Goal: Check status: Check status

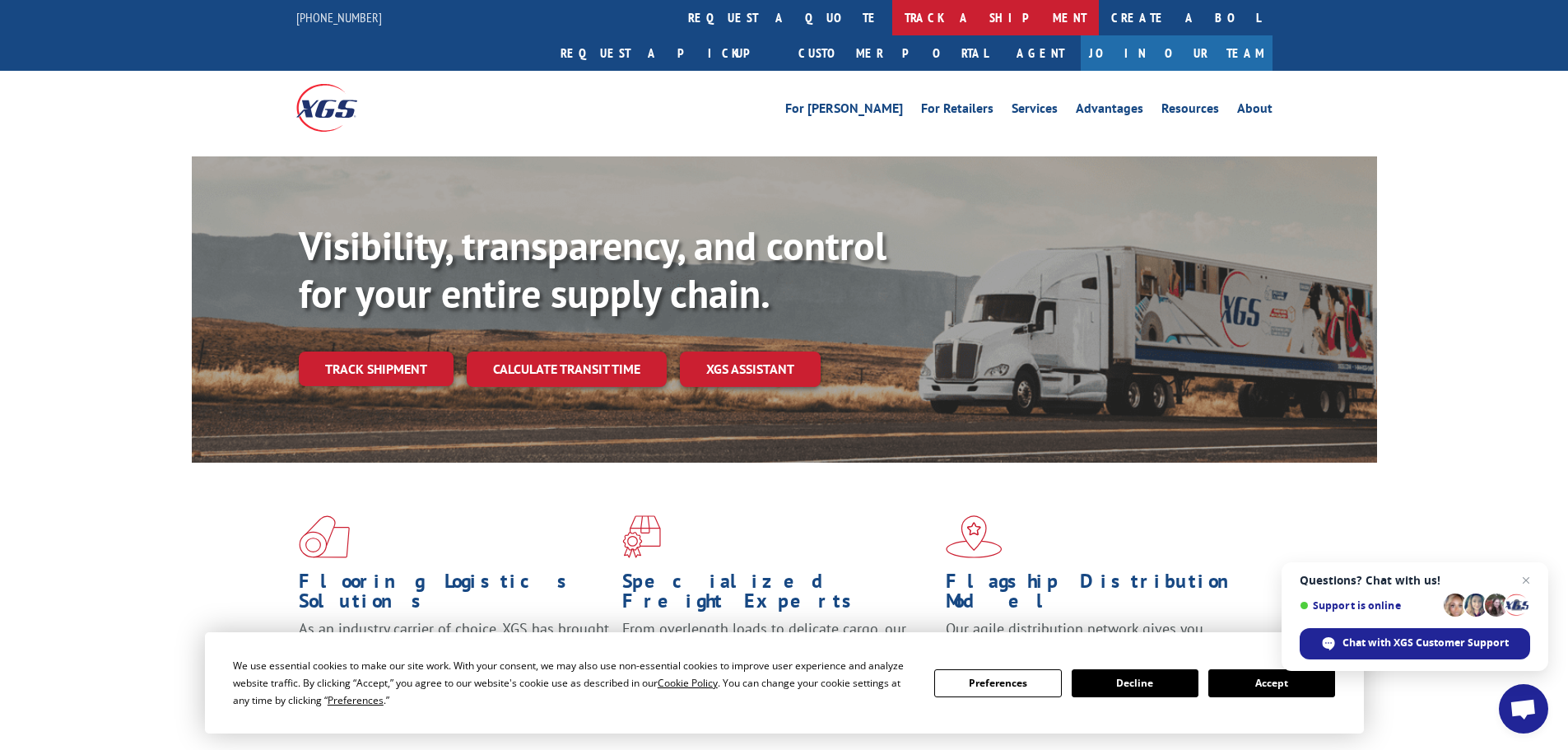
click at [892, 16] on link "track a shipment" at bounding box center [995, 17] width 206 height 36
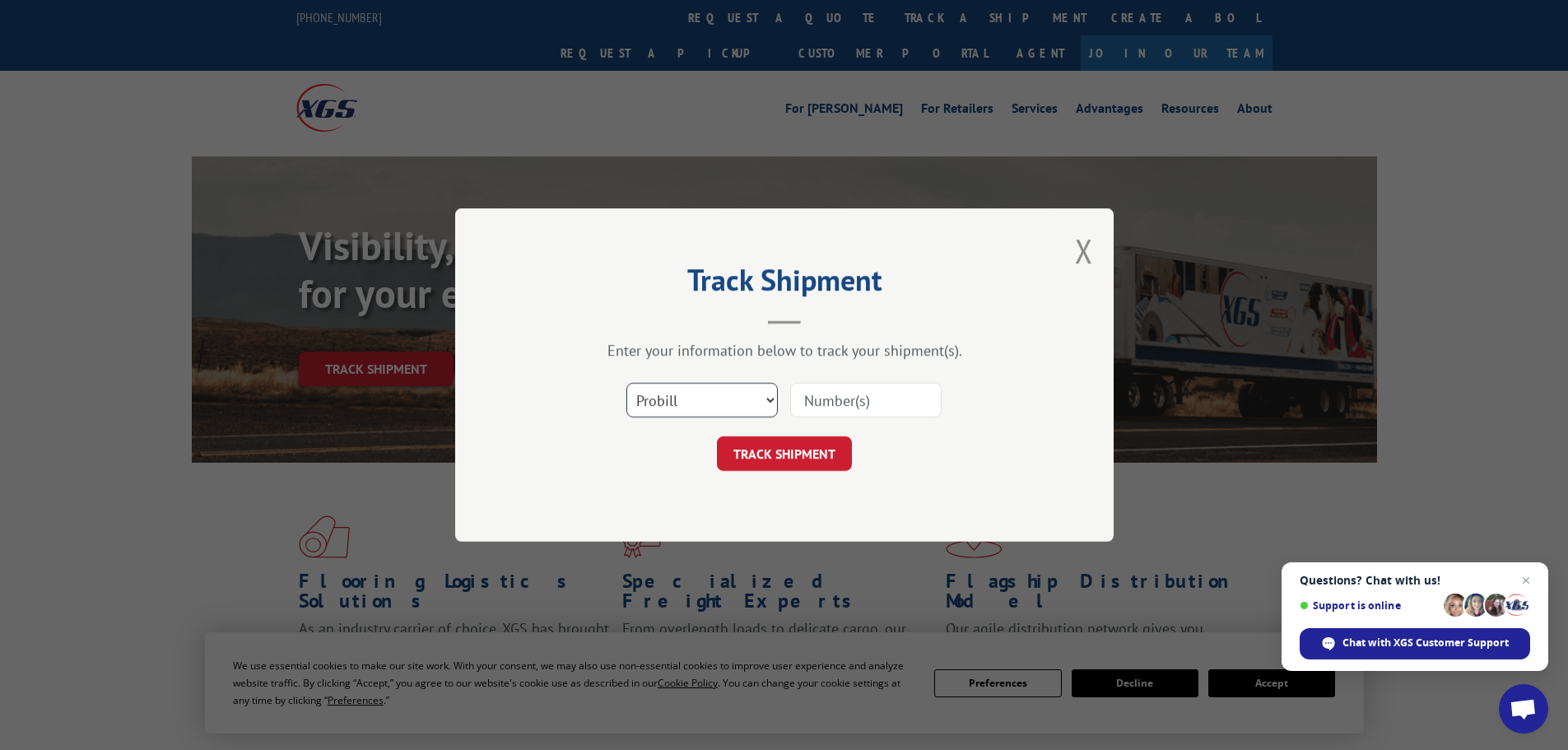
click at [768, 394] on select "Select category... Probill BOL PO" at bounding box center [702, 400] width 152 height 35
click at [853, 401] on input at bounding box center [865, 400] width 152 height 35
type input "05477468"
click at [790, 465] on button "TRACK SHIPMENT" at bounding box center [785, 454] width 135 height 35
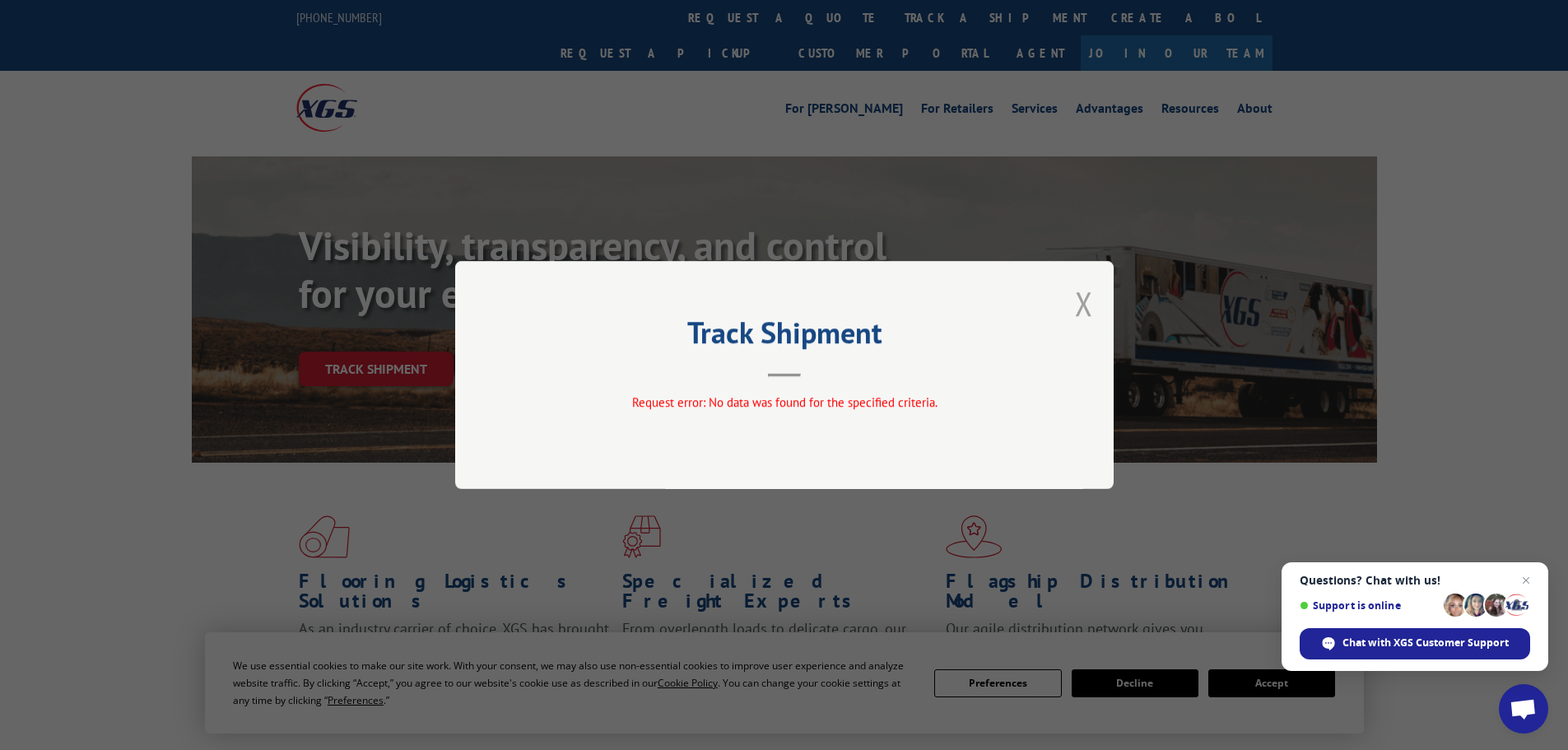
click at [1082, 301] on button "Close modal" at bounding box center [1084, 303] width 18 height 43
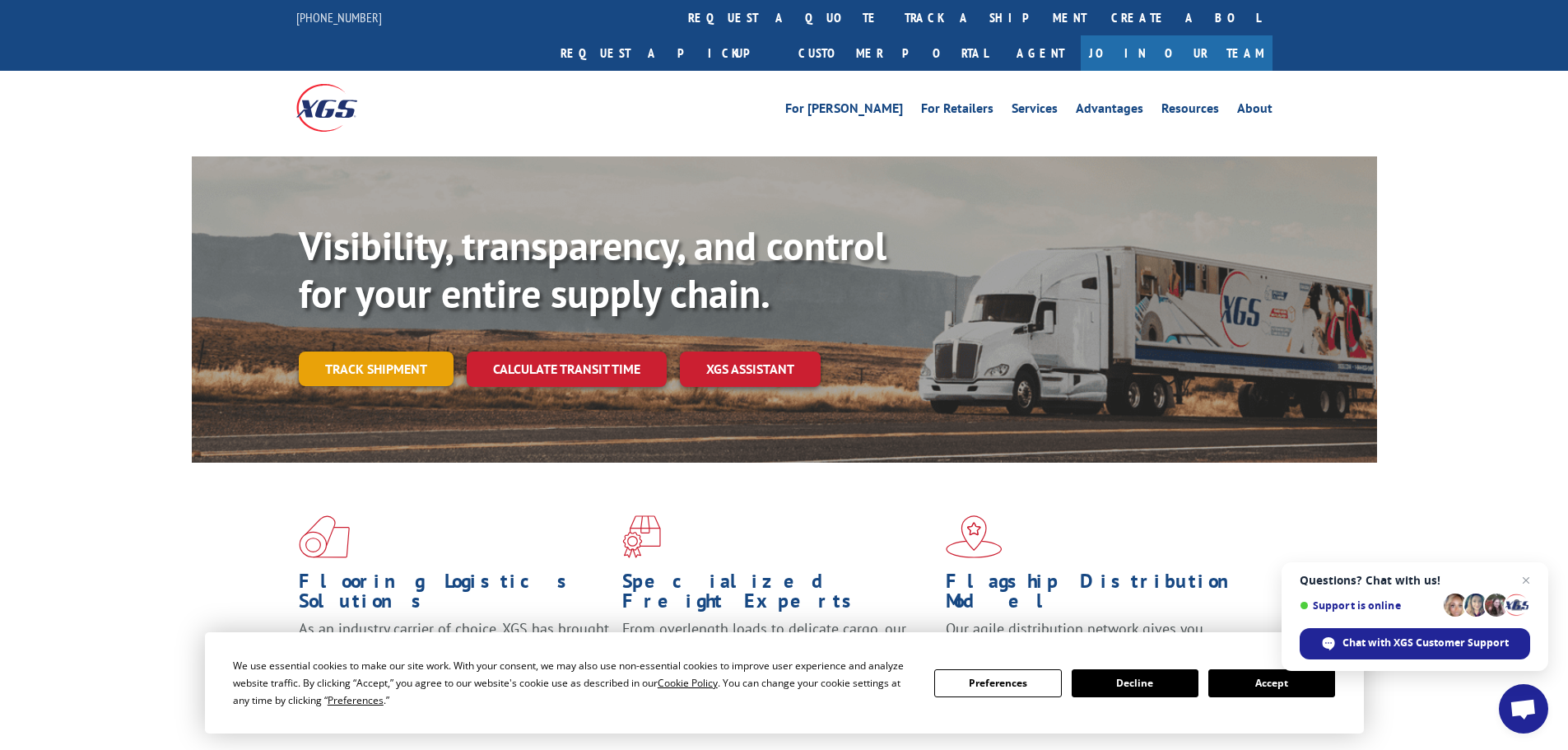
click at [381, 352] on link "Track shipment" at bounding box center [376, 369] width 155 height 35
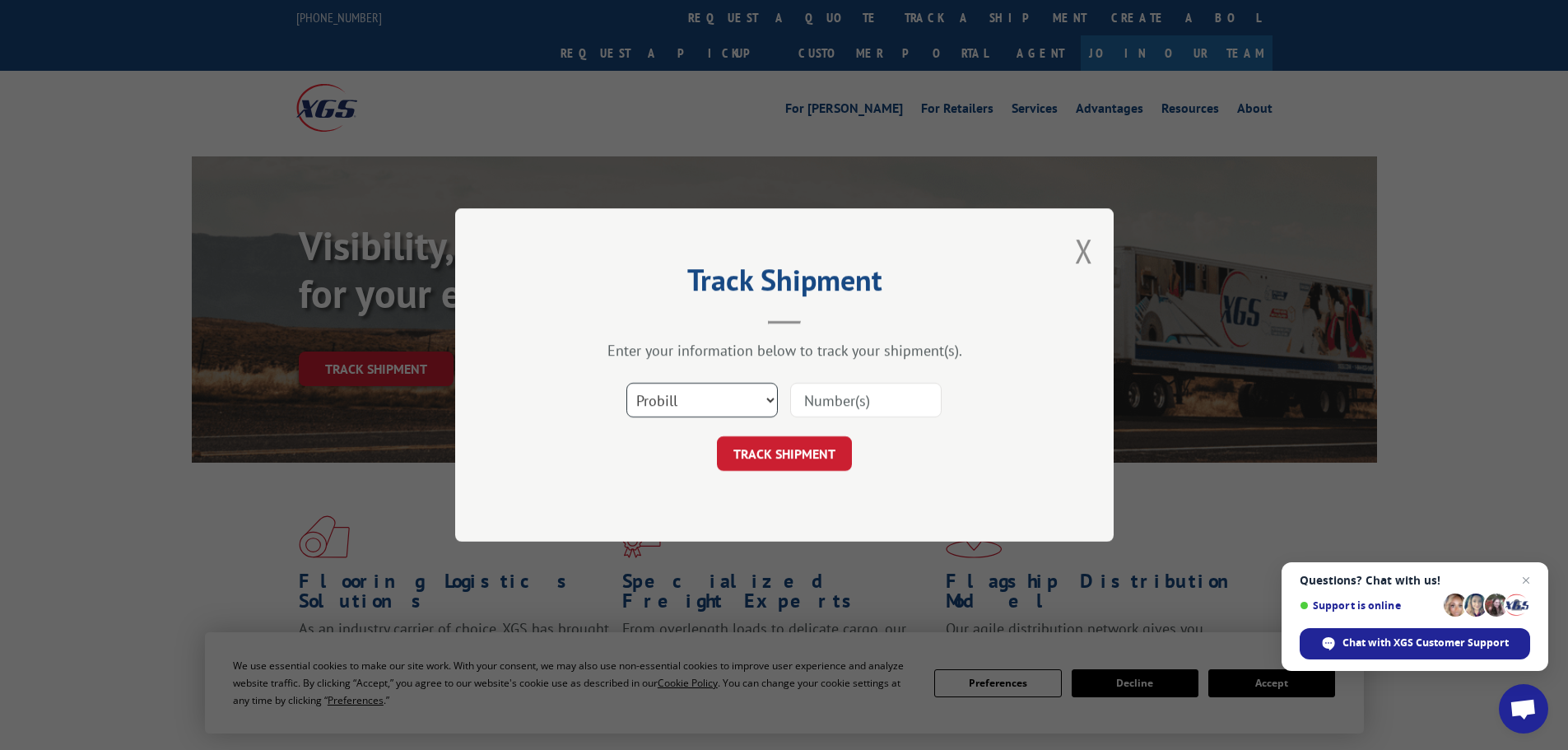
click at [704, 400] on select "Select category... Probill BOL PO" at bounding box center [702, 400] width 152 height 35
select select "bol"
click at [626, 383] on select "Select category... Probill BOL PO" at bounding box center [702, 400] width 152 height 35
click at [897, 402] on input at bounding box center [865, 400] width 152 height 35
type input "05477468"
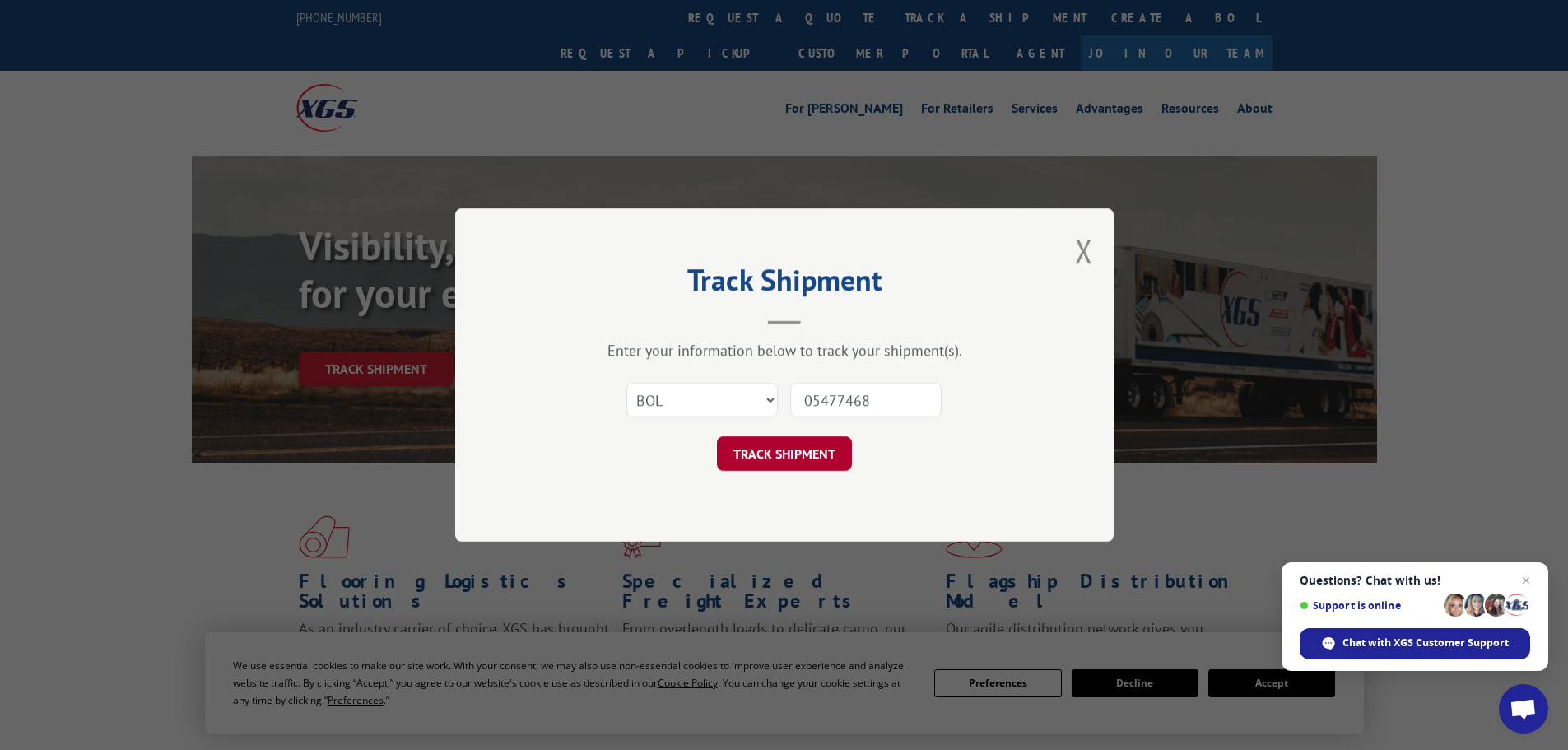
click at [812, 458] on button "TRACK SHIPMENT" at bounding box center [785, 454] width 135 height 35
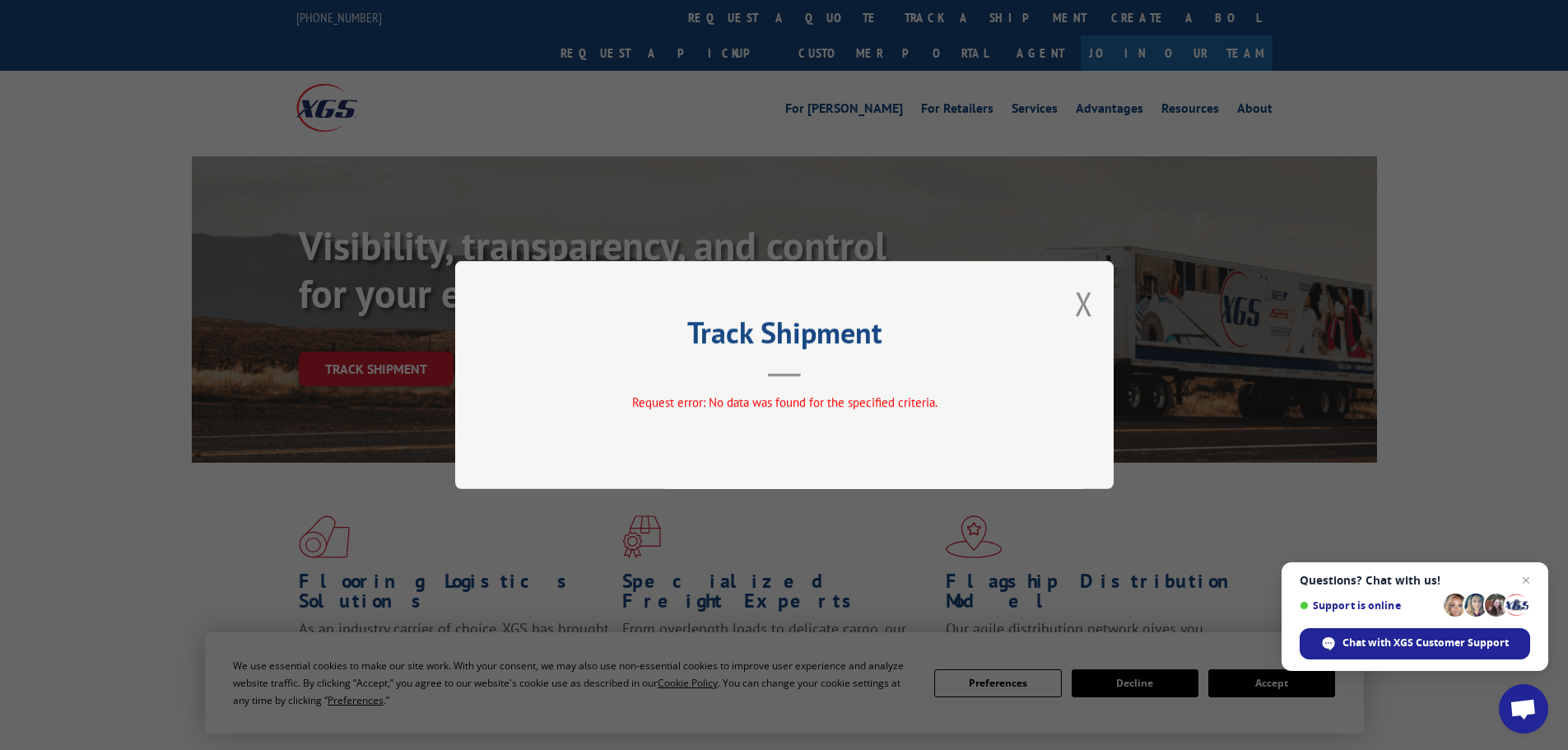
click at [1093, 307] on div "Track Shipment Request error: No data was found for the specified criteria." at bounding box center [784, 374] width 658 height 228
click at [1093, 305] on div "Track Shipment Request error: No data was found for the specified criteria." at bounding box center [784, 374] width 658 height 228
click at [1080, 304] on button "Close modal" at bounding box center [1084, 303] width 18 height 43
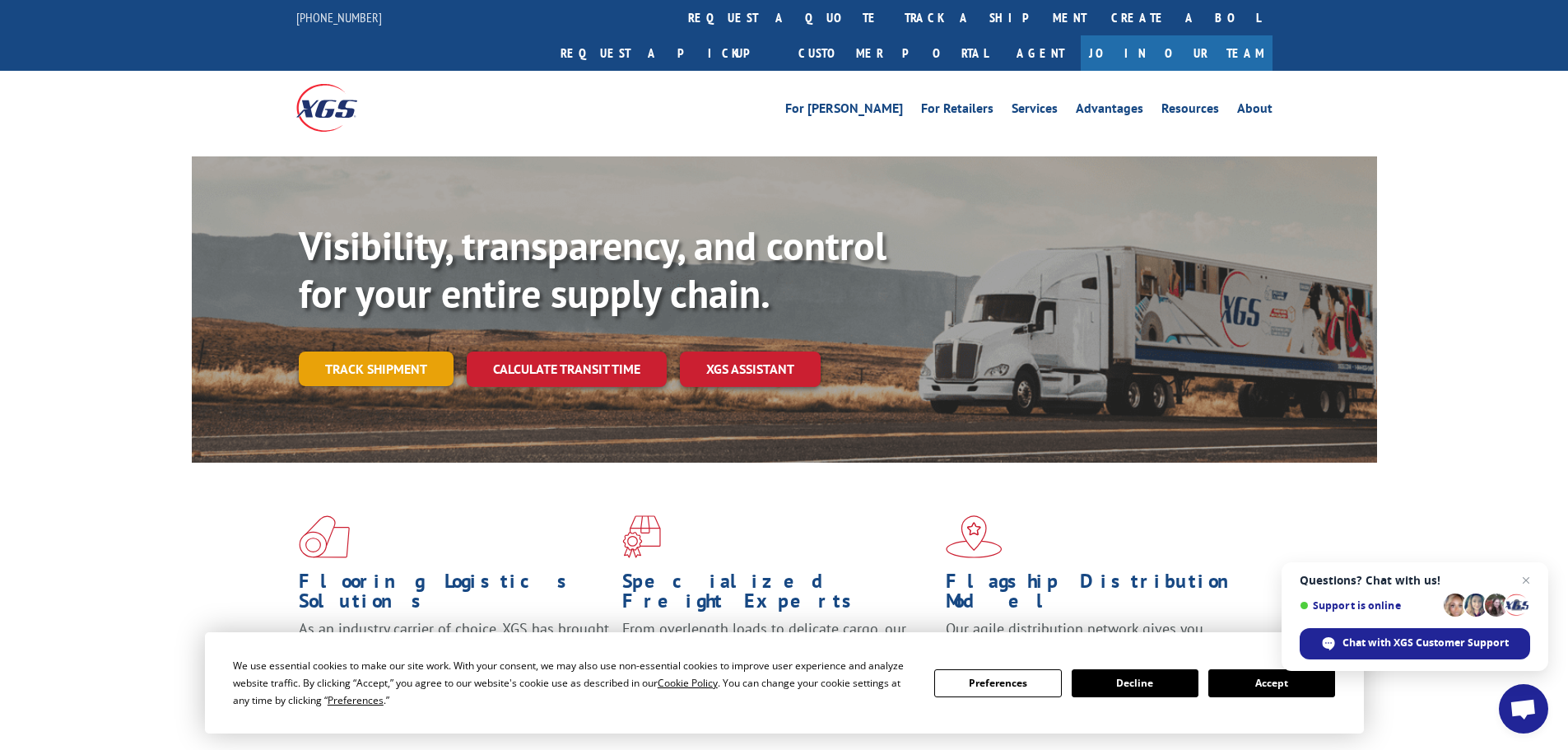
click at [387, 352] on link "Track shipment" at bounding box center [376, 369] width 155 height 35
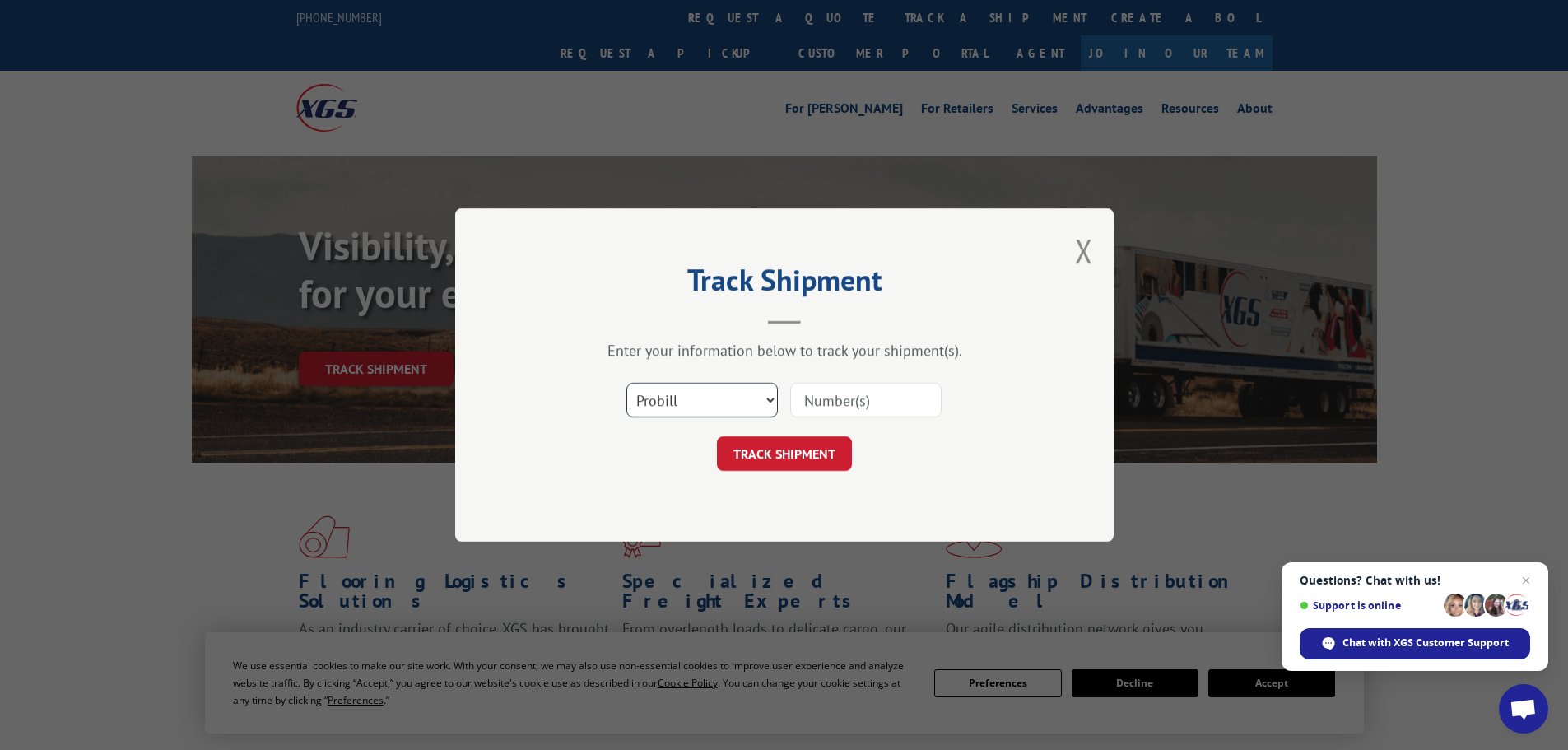
click at [729, 391] on select "Select category... Probill BOL PO" at bounding box center [702, 400] width 152 height 35
select select "po"
click at [626, 383] on select "Select category... Probill BOL PO" at bounding box center [702, 400] width 152 height 35
click at [851, 399] on input at bounding box center [865, 400] width 152 height 35
type input "05477468"
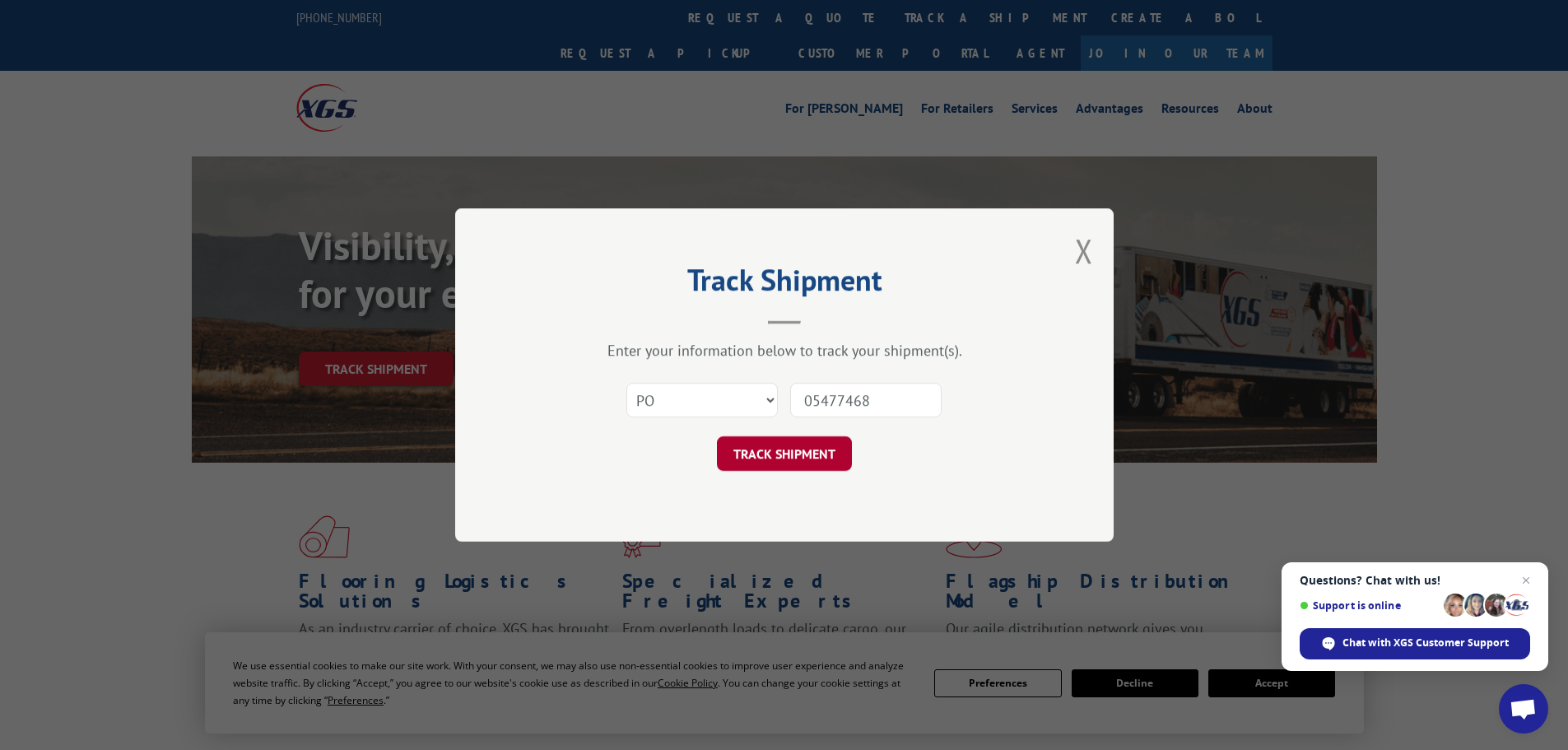
click at [805, 459] on button "TRACK SHIPMENT" at bounding box center [785, 454] width 135 height 35
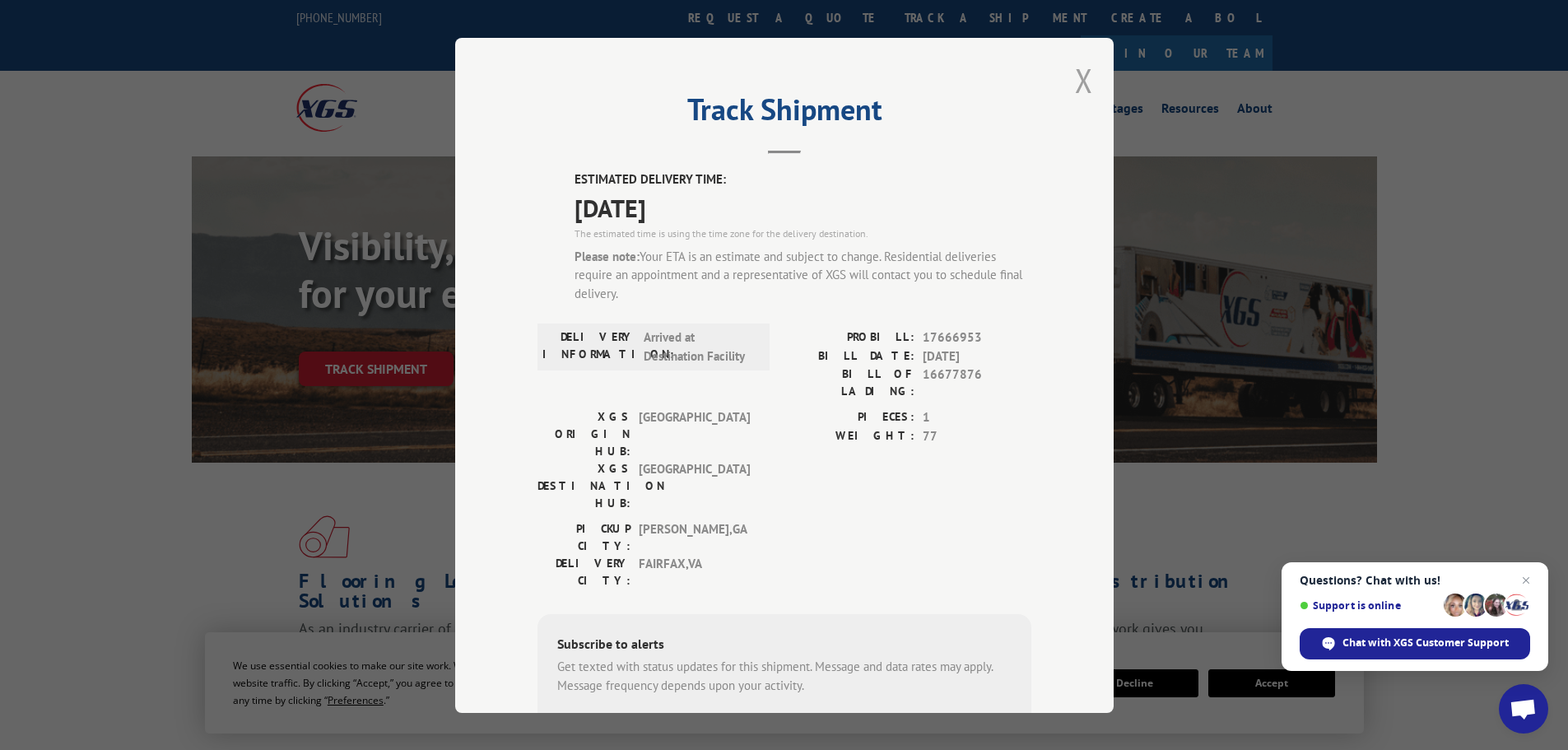
click at [1081, 77] on button "Close modal" at bounding box center [1084, 80] width 18 height 43
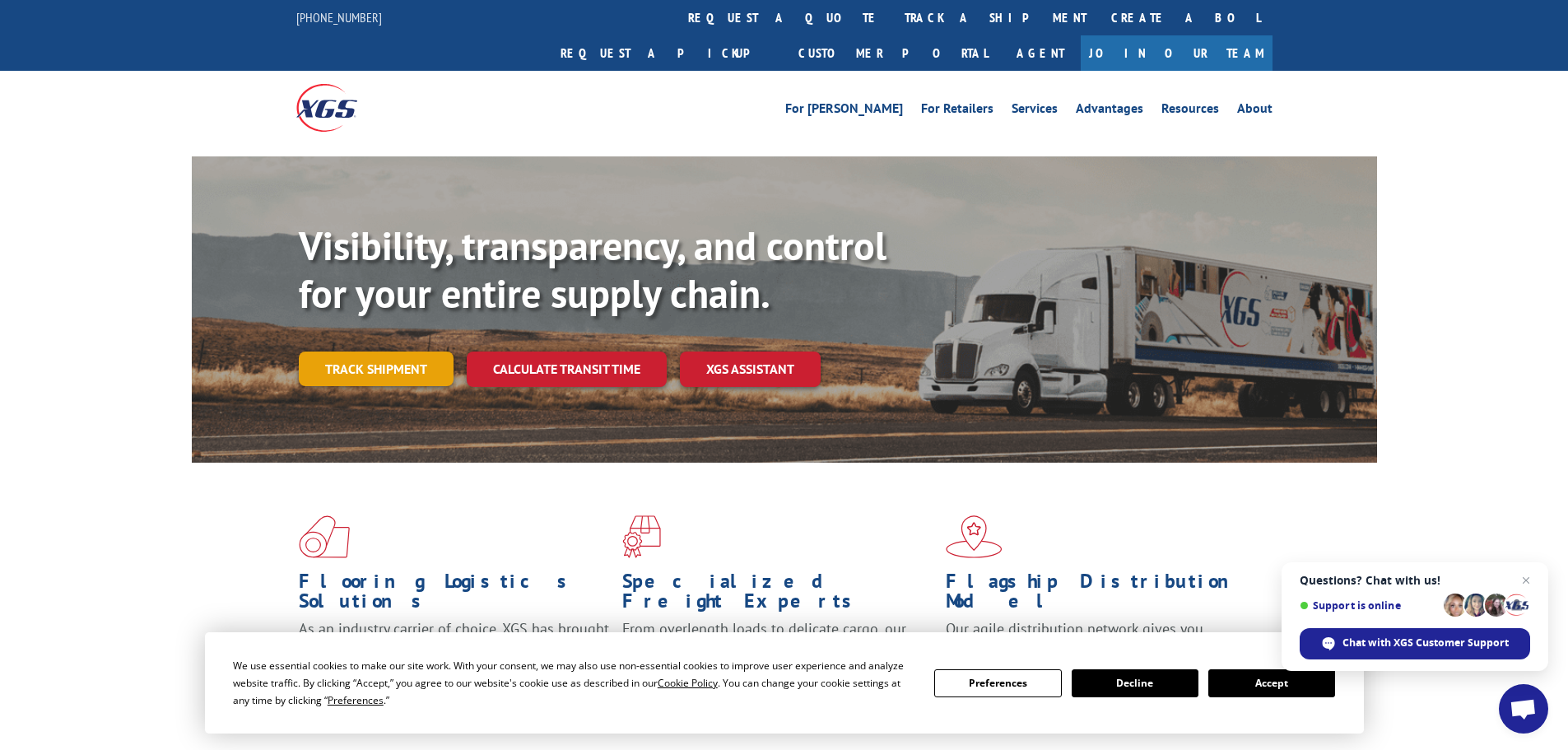
click at [400, 352] on link "Track shipment" at bounding box center [376, 369] width 155 height 35
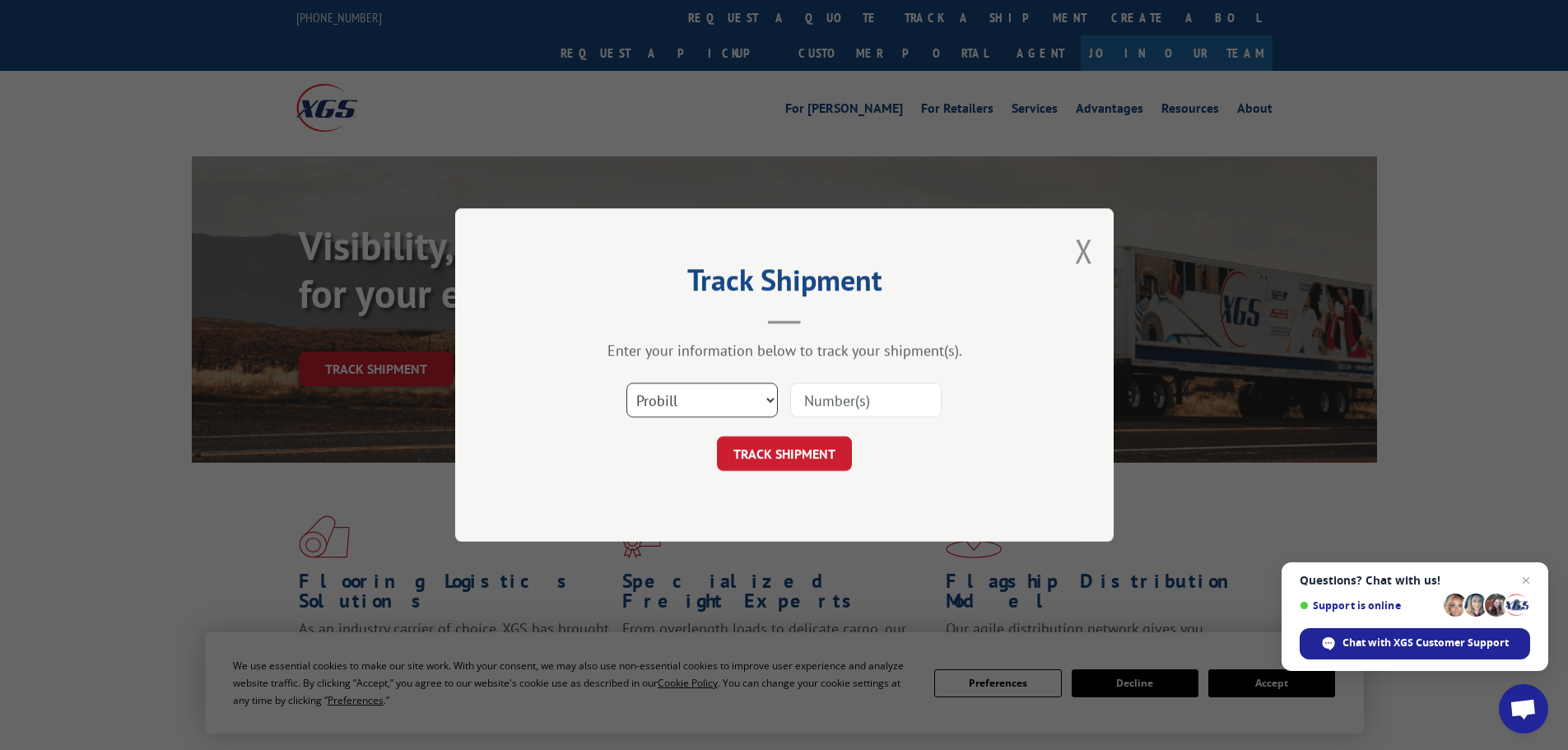
click at [767, 395] on select "Select category... Probill BOL PO" at bounding box center [702, 400] width 152 height 35
click at [626, 383] on select "Select category... Probill BOL PO" at bounding box center [702, 400] width 152 height 35
click at [850, 401] on input at bounding box center [865, 400] width 152 height 35
paste input "160701601"
type input "160701601"
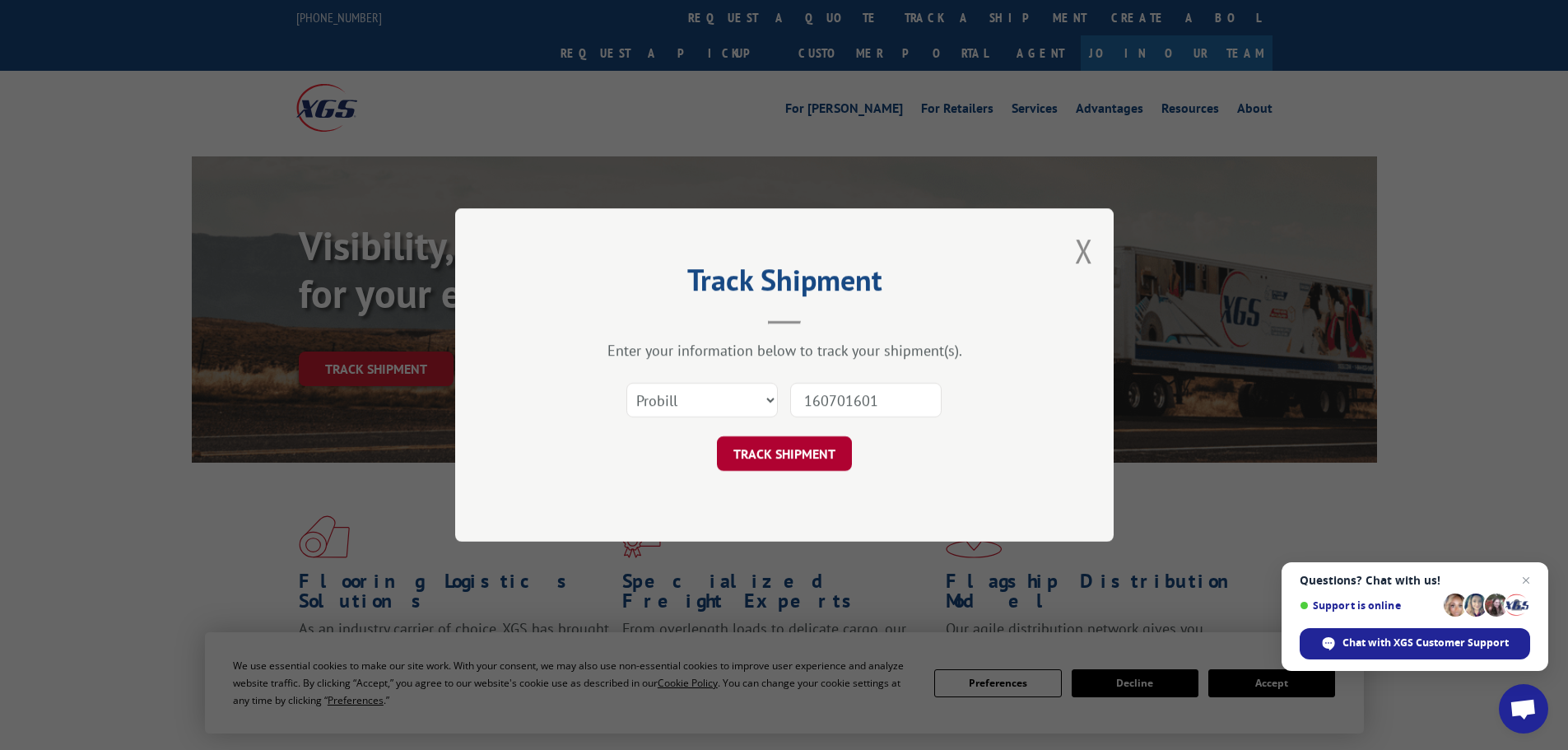
click at [805, 452] on button "TRACK SHIPMENT" at bounding box center [785, 454] width 135 height 35
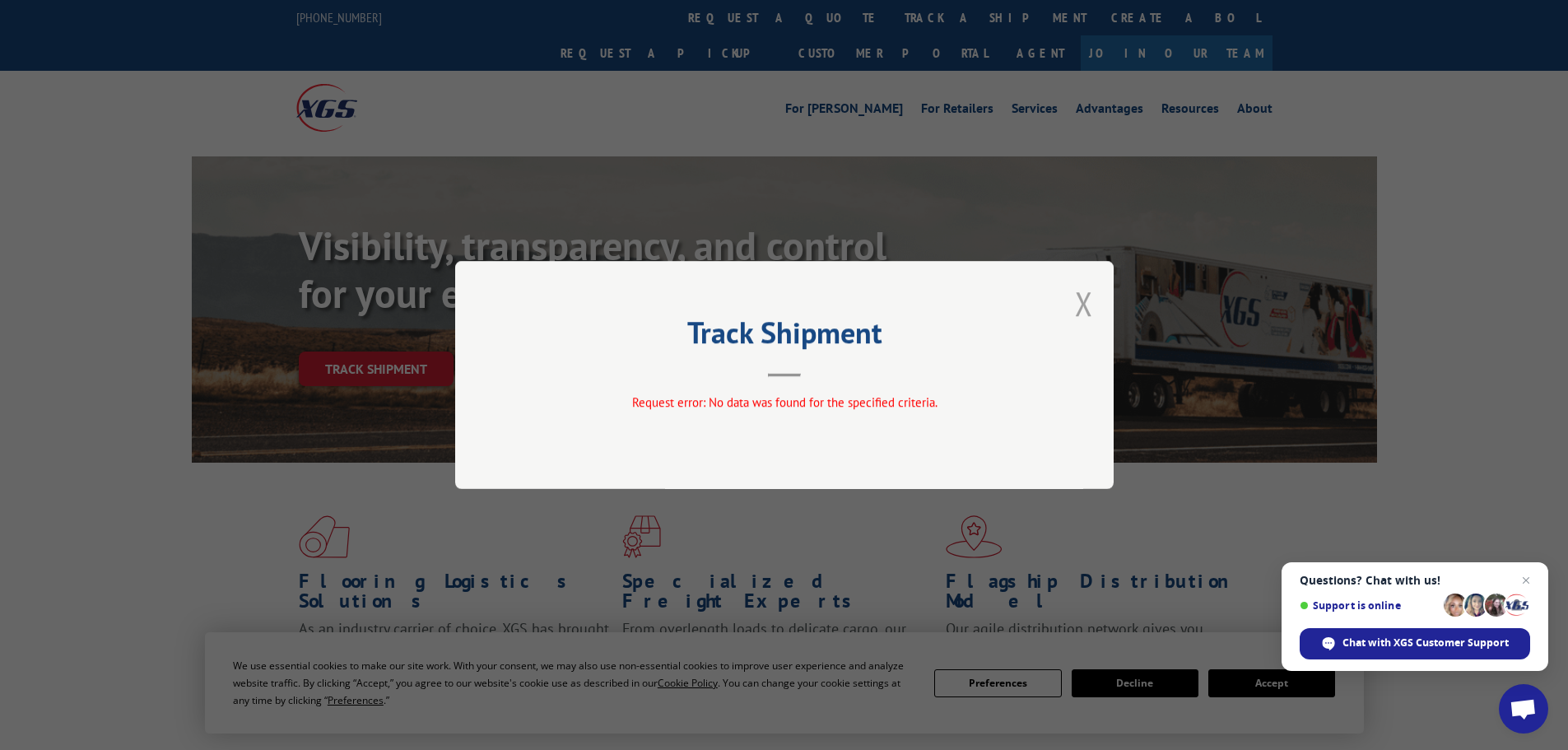
click at [1084, 300] on button "Close modal" at bounding box center [1084, 303] width 18 height 43
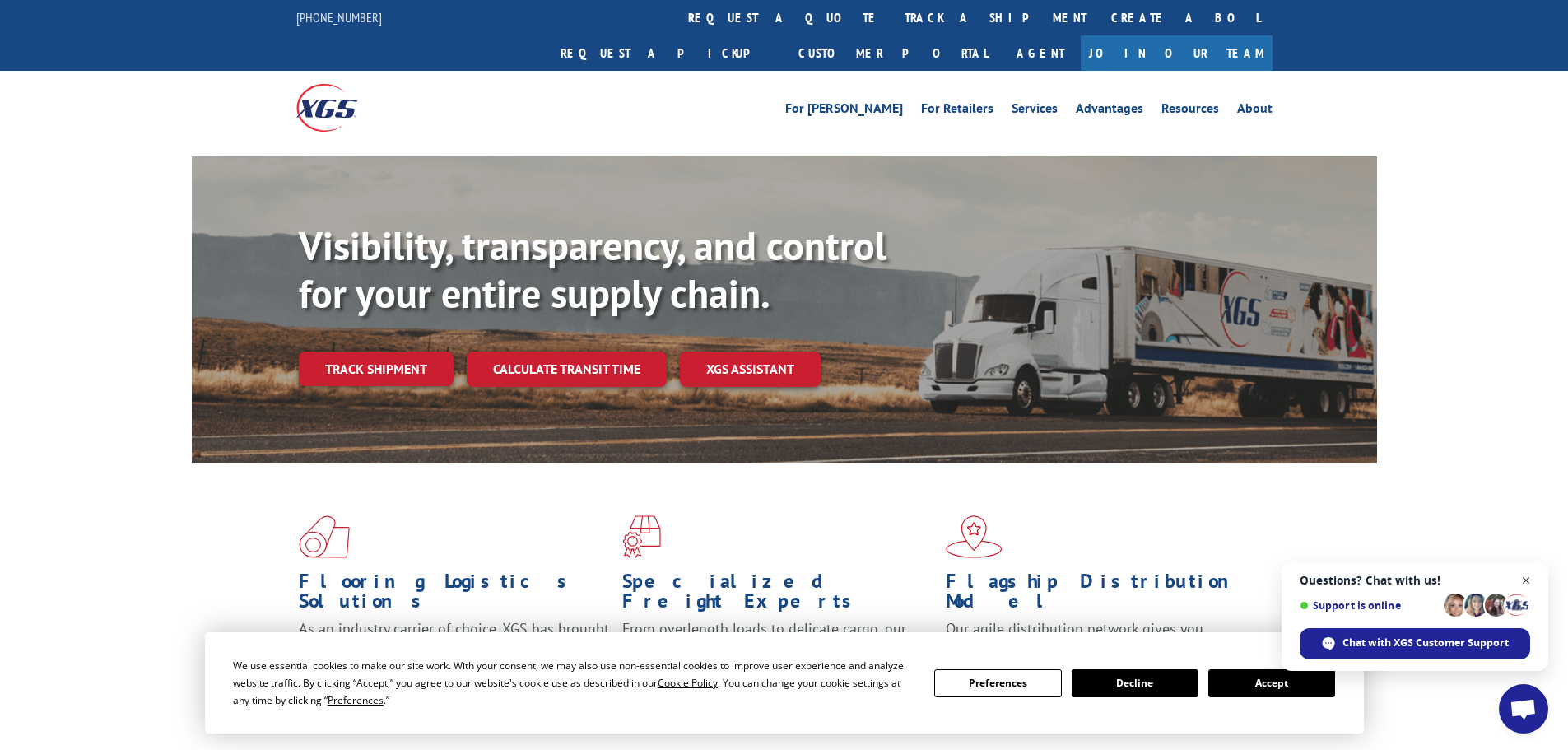
click at [1527, 581] on span "Close chat" at bounding box center [1526, 580] width 21 height 21
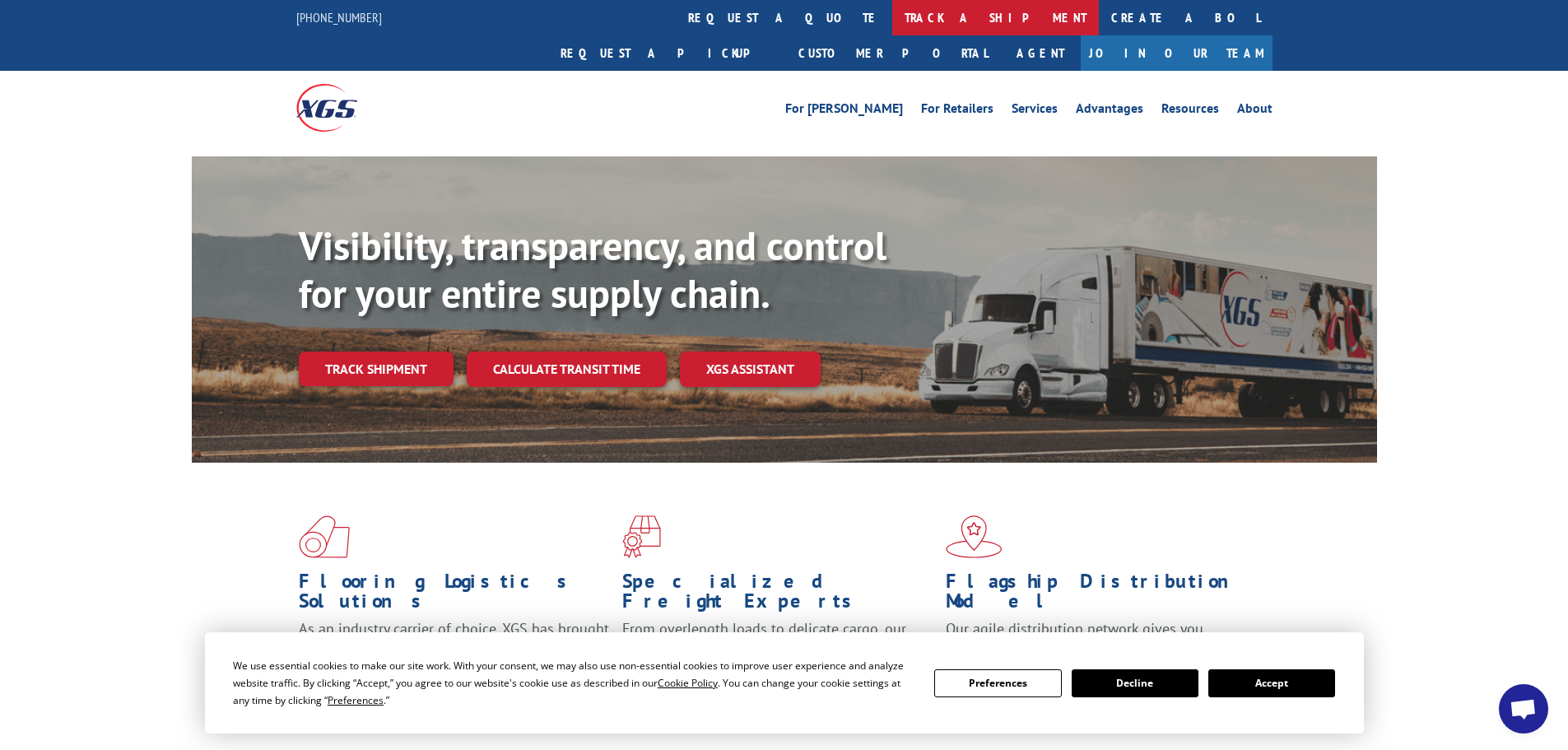
click at [892, 11] on link "track a shipment" at bounding box center [995, 17] width 206 height 36
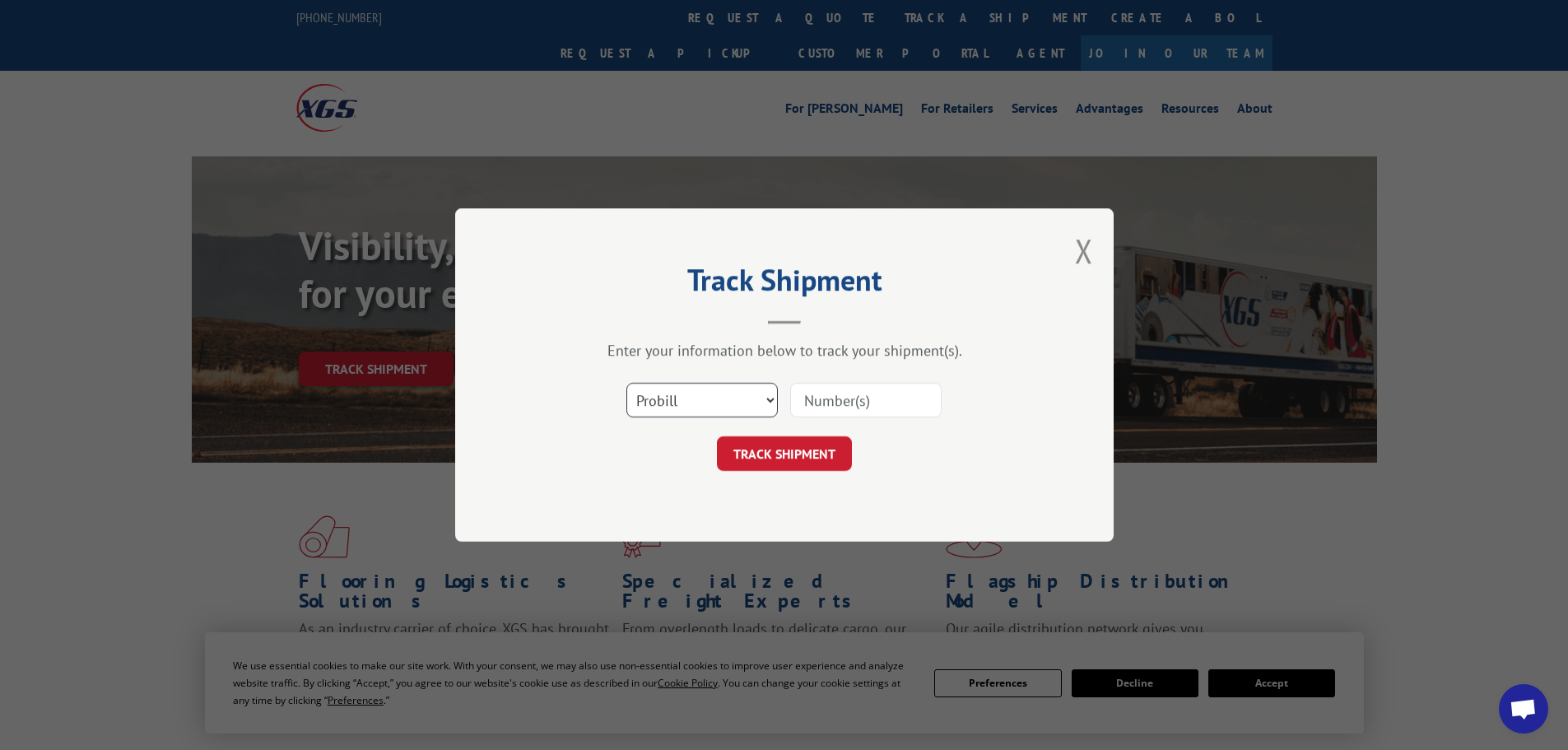
click at [767, 397] on select "Select category... Probill BOL PO" at bounding box center [702, 400] width 152 height 35
select select "po"
click at [626, 383] on select "Select category... Probill BOL PO" at bounding box center [702, 400] width 152 height 35
click at [833, 389] on input at bounding box center [865, 400] width 152 height 35
type input "05477468"
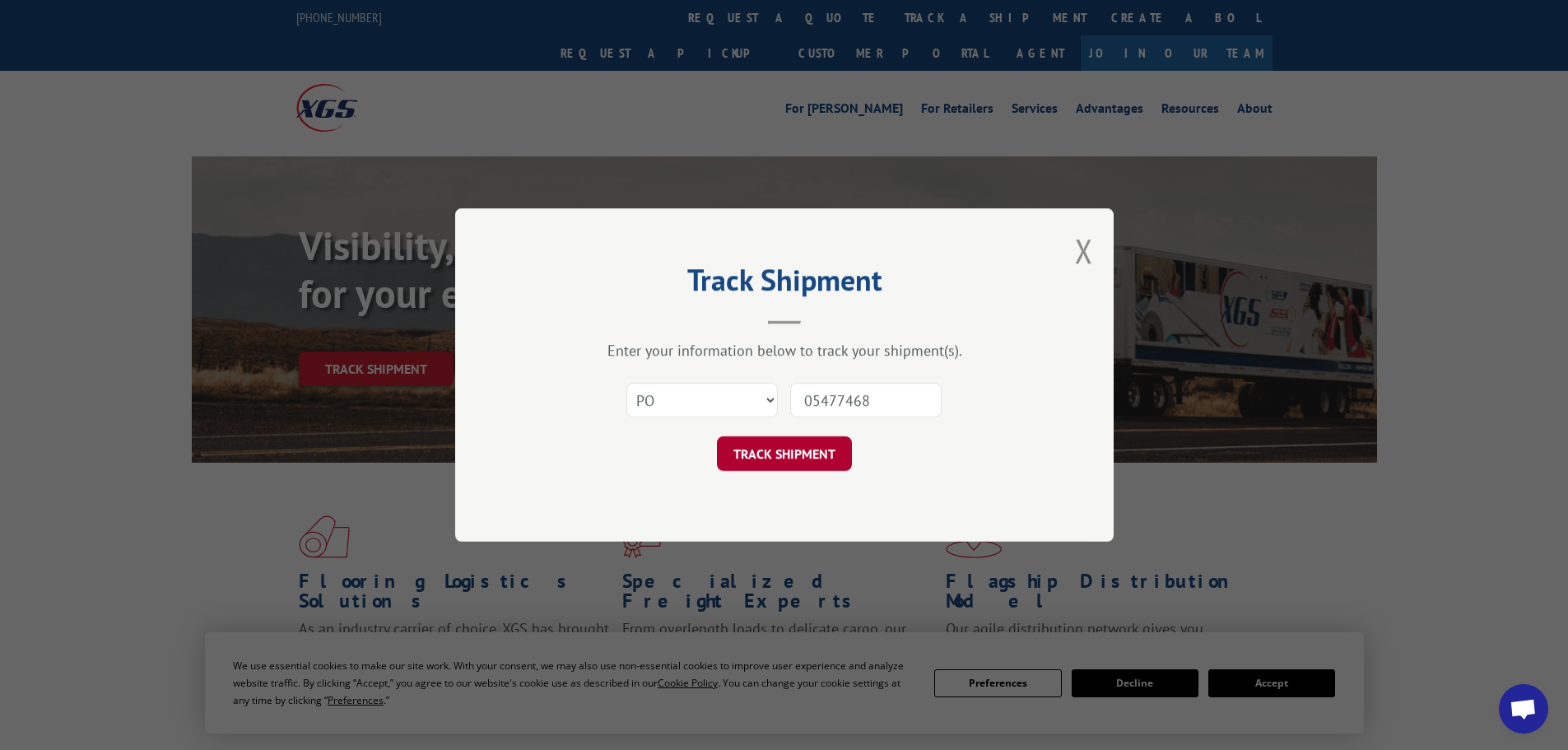
click at [789, 449] on button "TRACK SHIPMENT" at bounding box center [785, 454] width 135 height 35
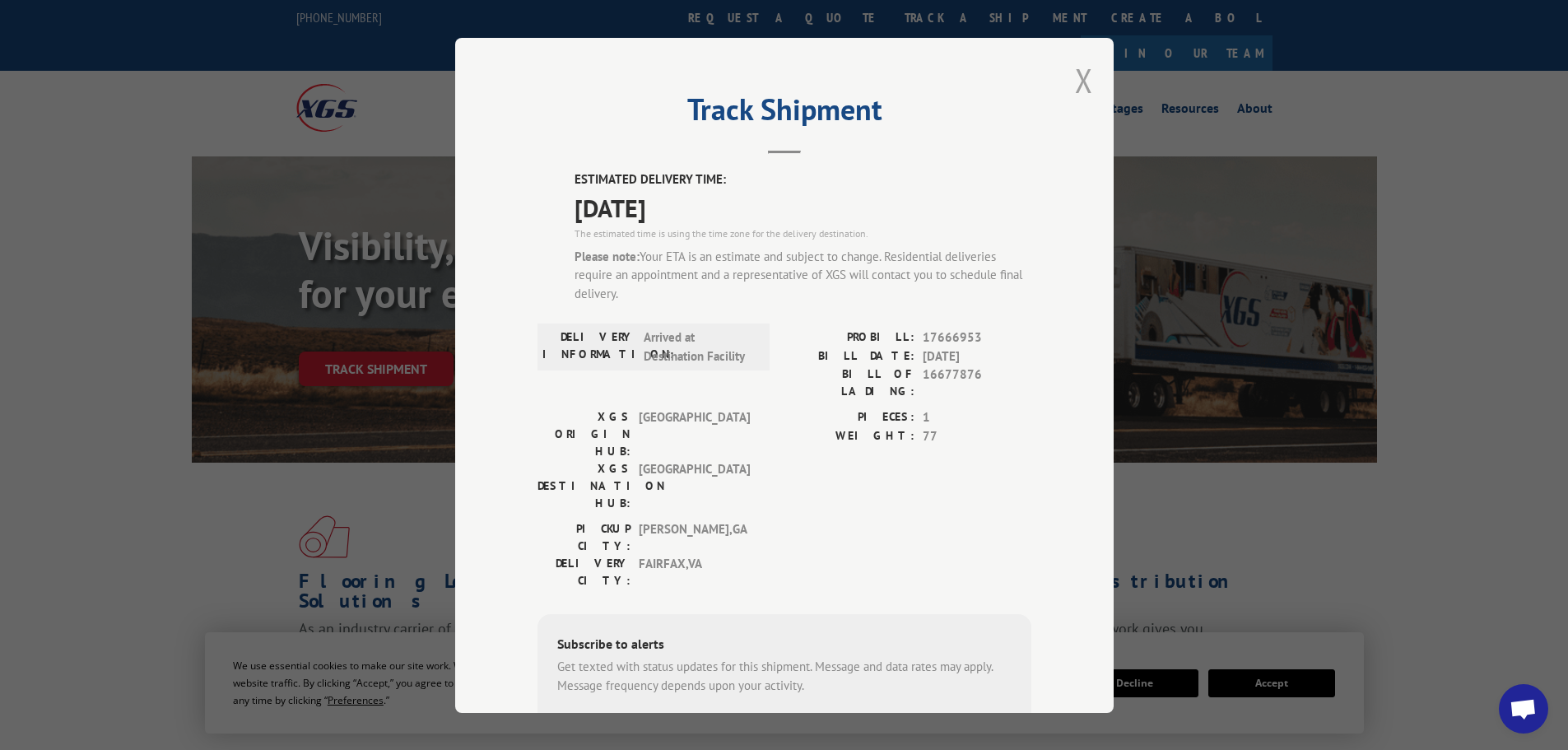
click at [1075, 88] on button "Close modal" at bounding box center [1084, 80] width 18 height 43
